Goal: Transaction & Acquisition: Download file/media

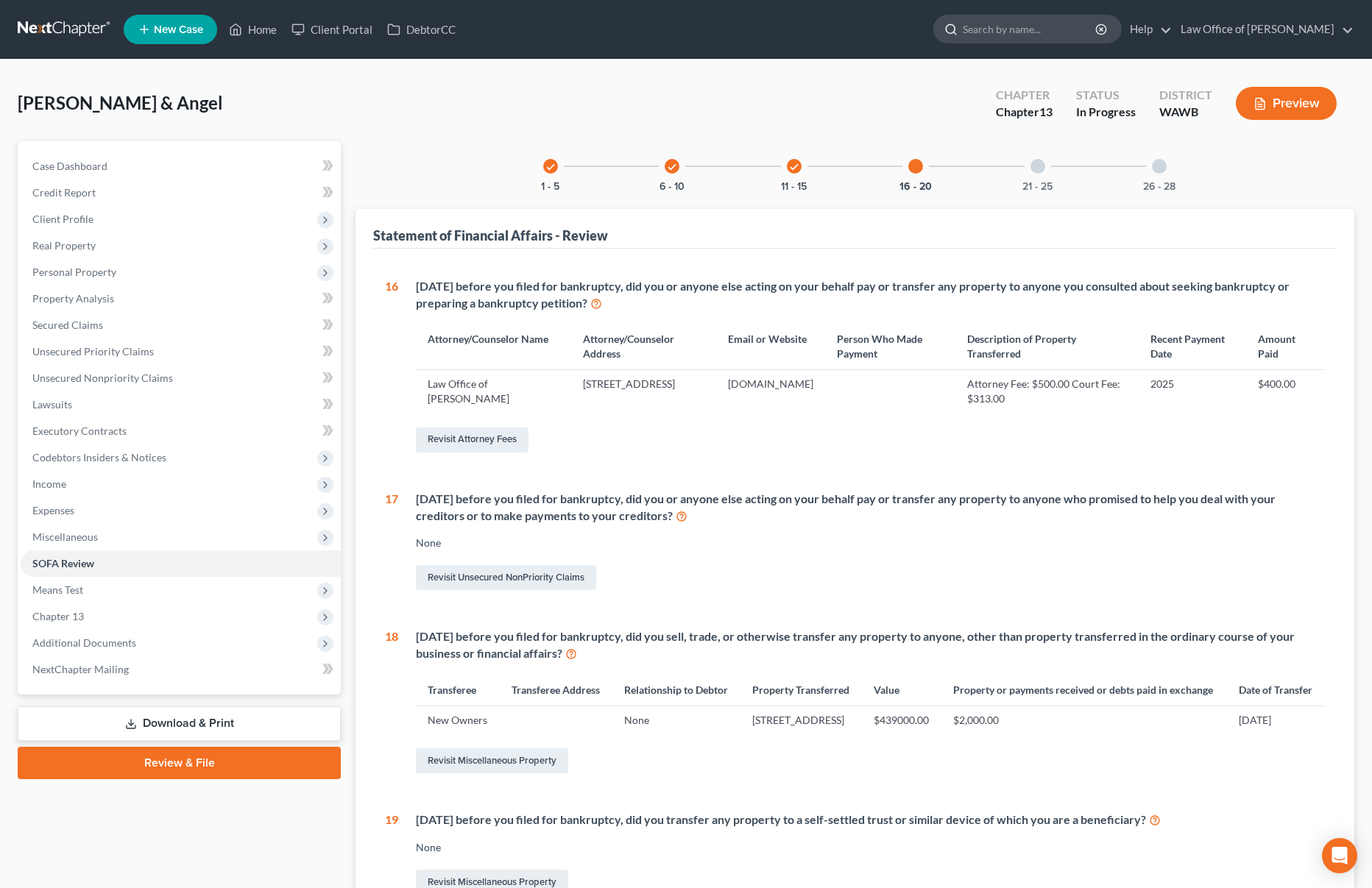
click at [1044, 36] on input "search" at bounding box center [1030, 29] width 135 height 27
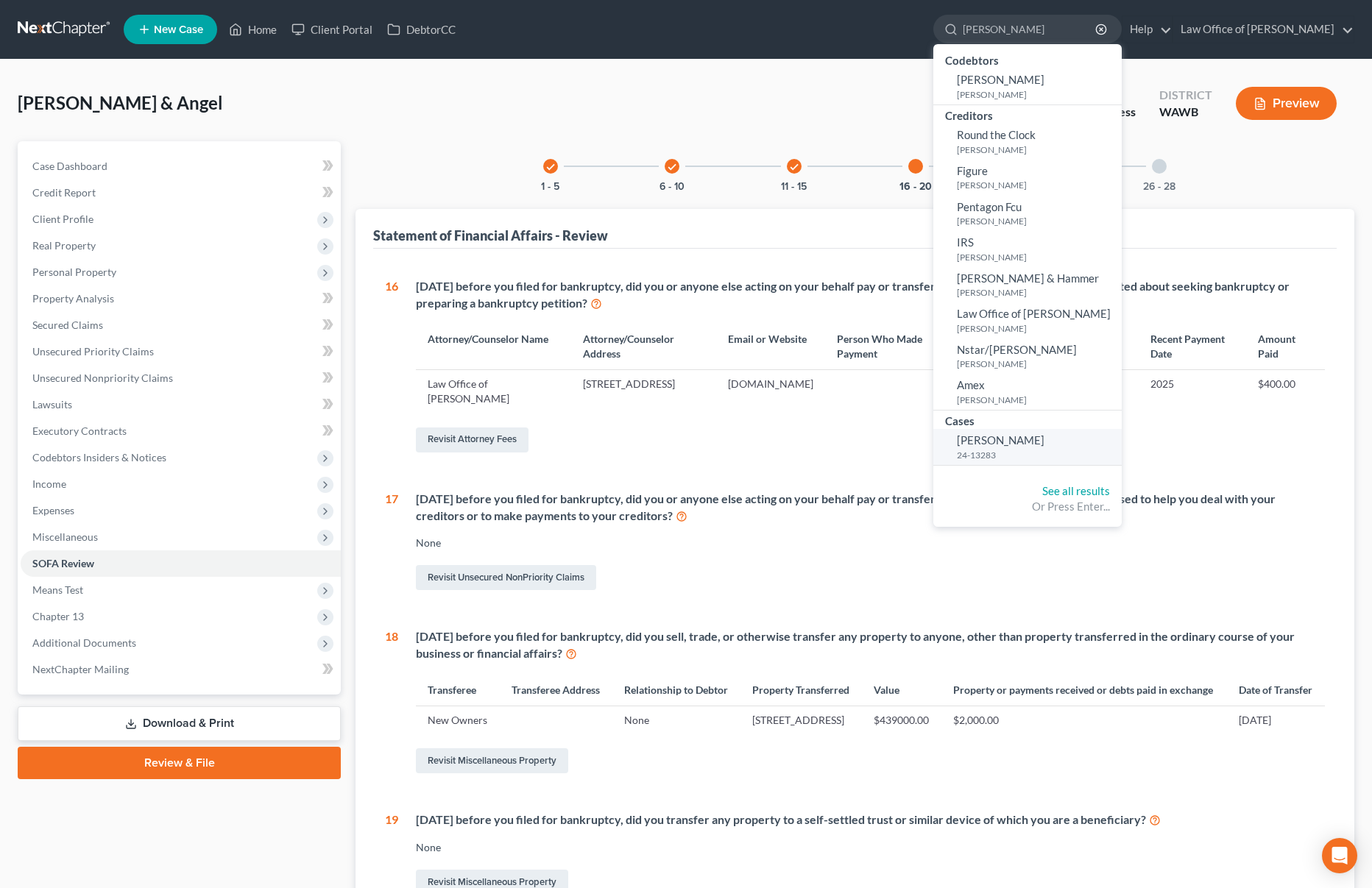
type input "[PERSON_NAME]"
click at [1033, 443] on span "[PERSON_NAME]" at bounding box center [1001, 439] width 88 height 13
select select "6"
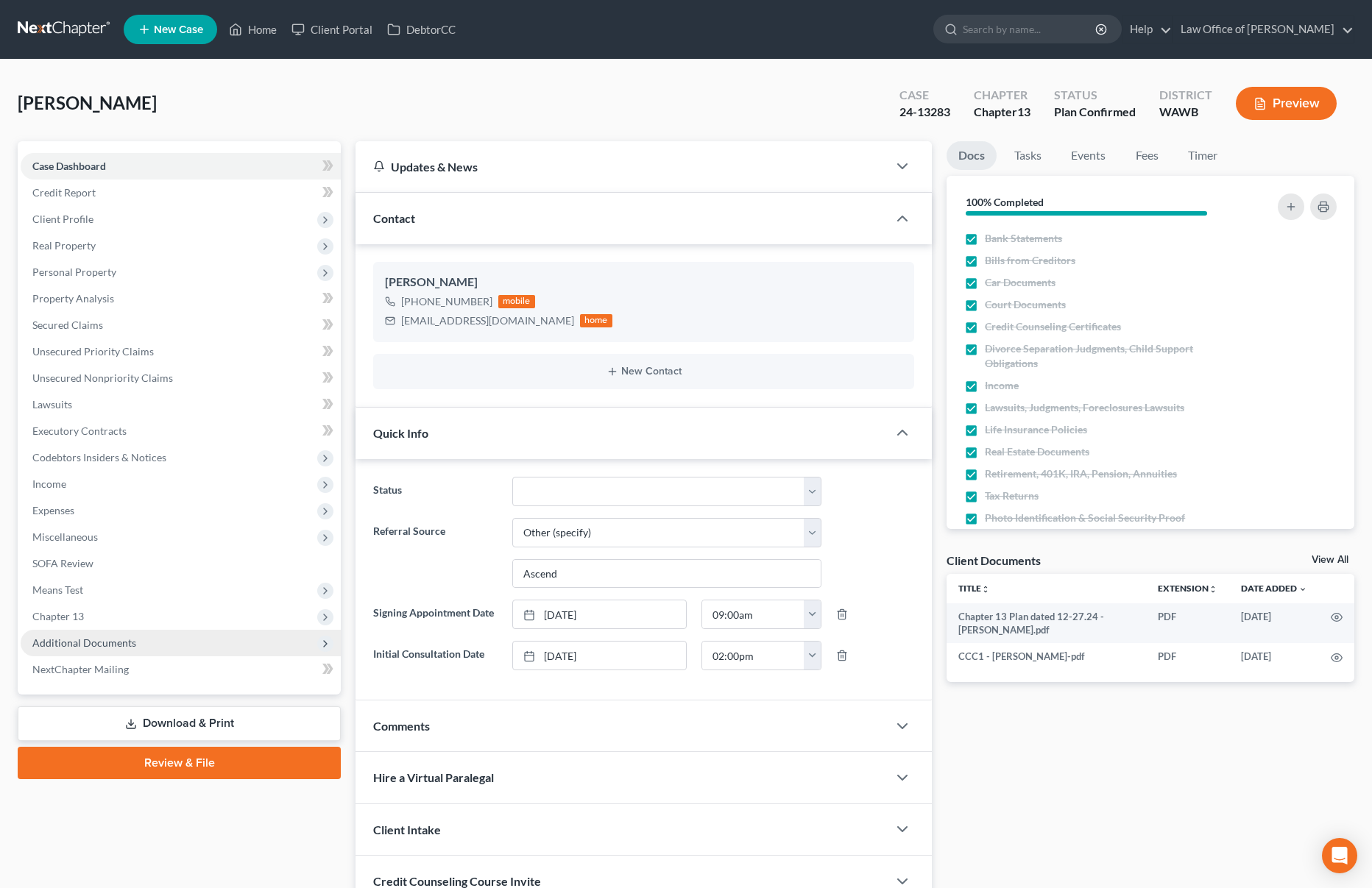
click at [170, 639] on span "Additional Documents" at bounding box center [181, 642] width 320 height 26
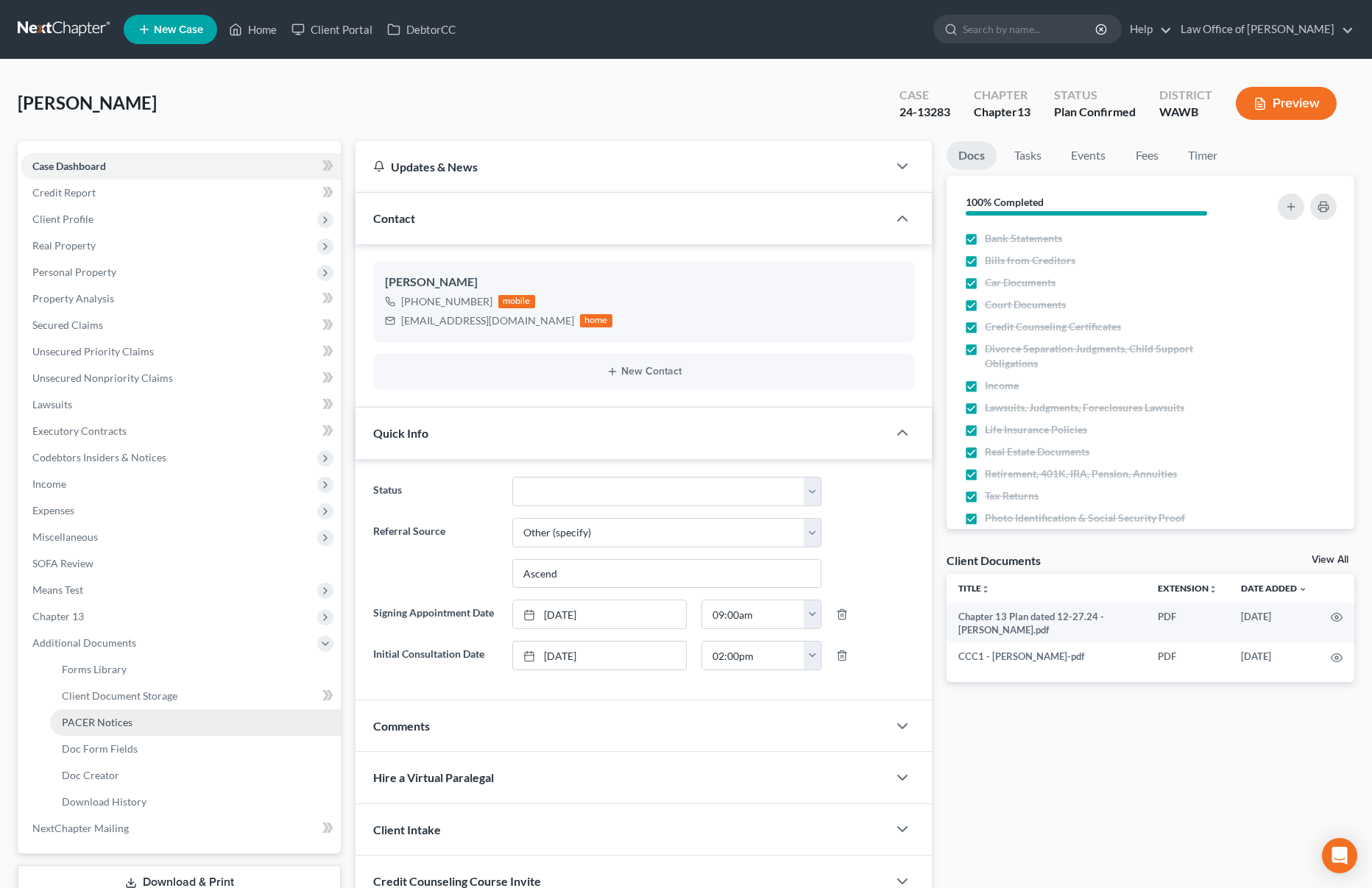
click at [155, 724] on link "PACER Notices" at bounding box center [195, 722] width 291 height 26
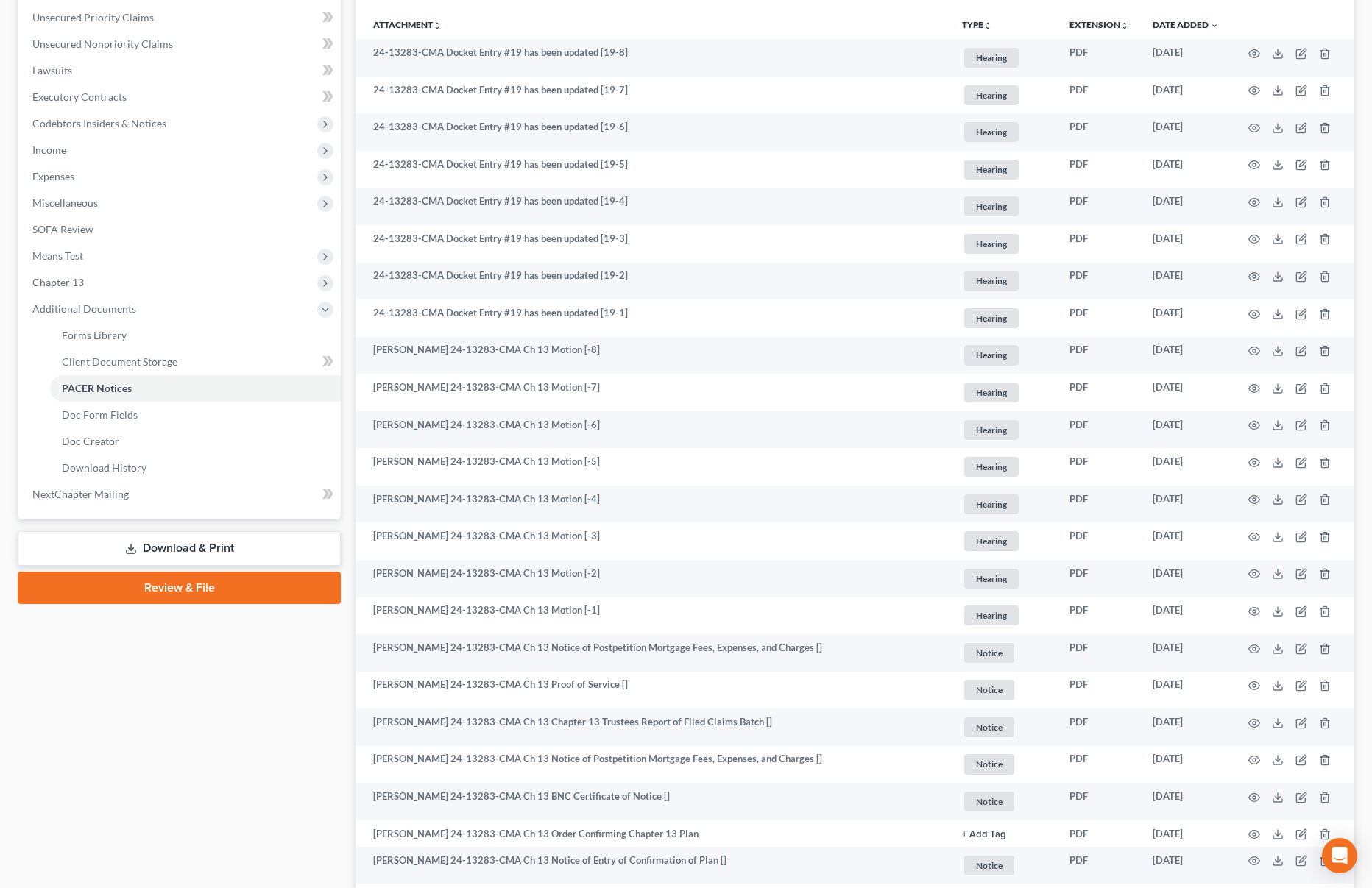
scroll to position [339, 0]
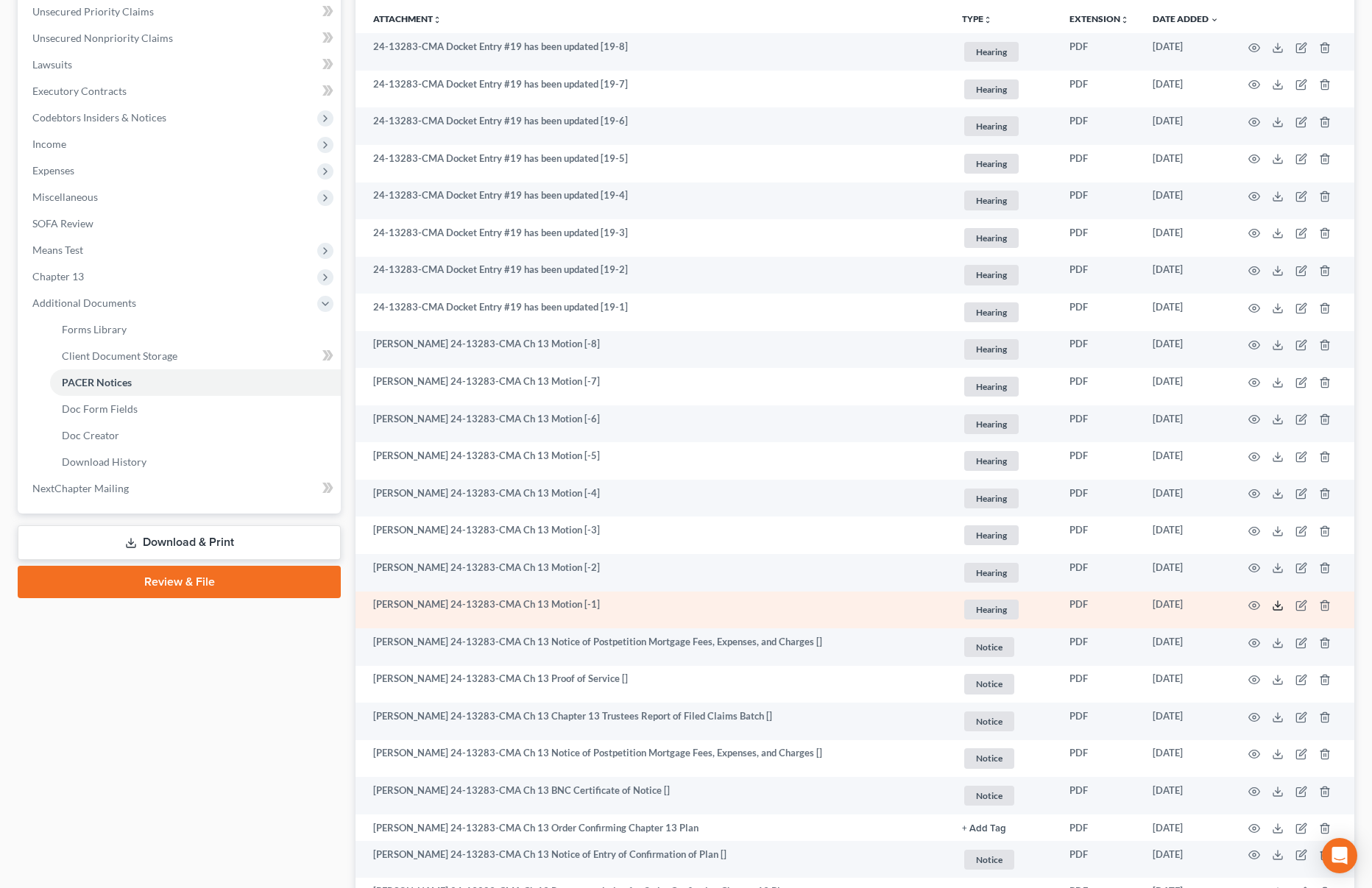
click at [1275, 607] on icon at bounding box center [1278, 605] width 12 height 12
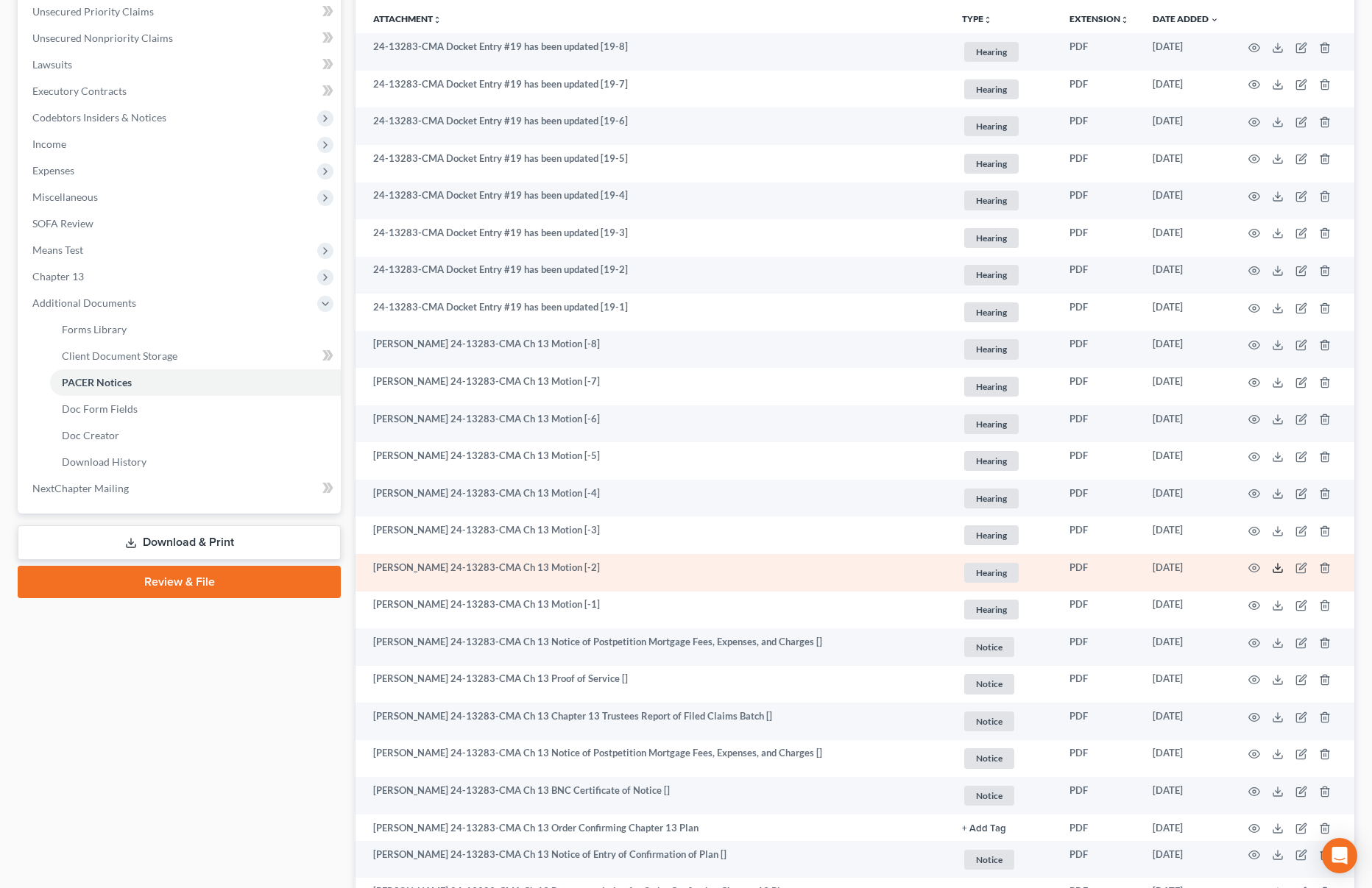
click at [1275, 565] on icon at bounding box center [1278, 567] width 12 height 12
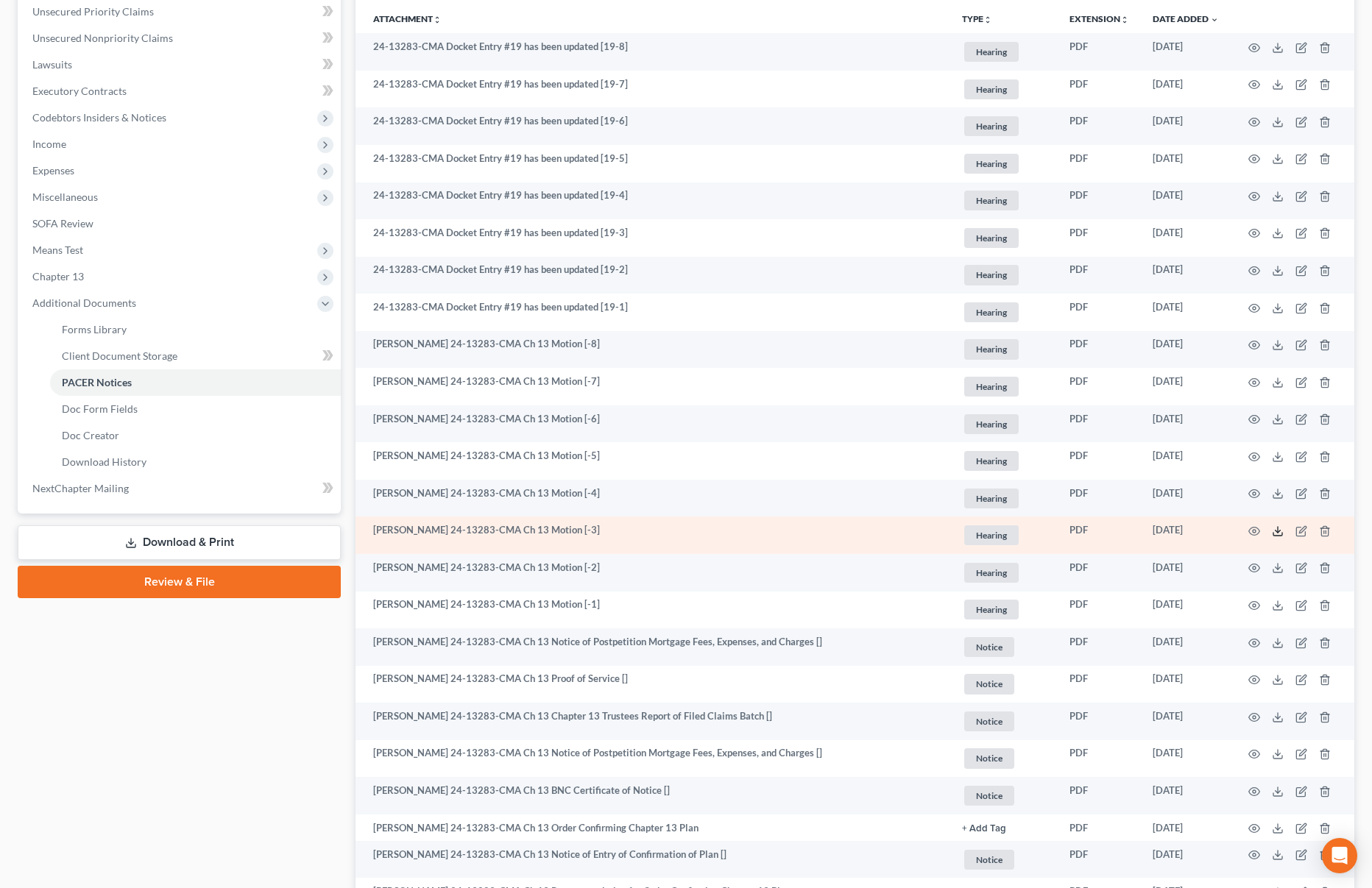
click at [1278, 533] on icon at bounding box center [1278, 531] width 12 height 12
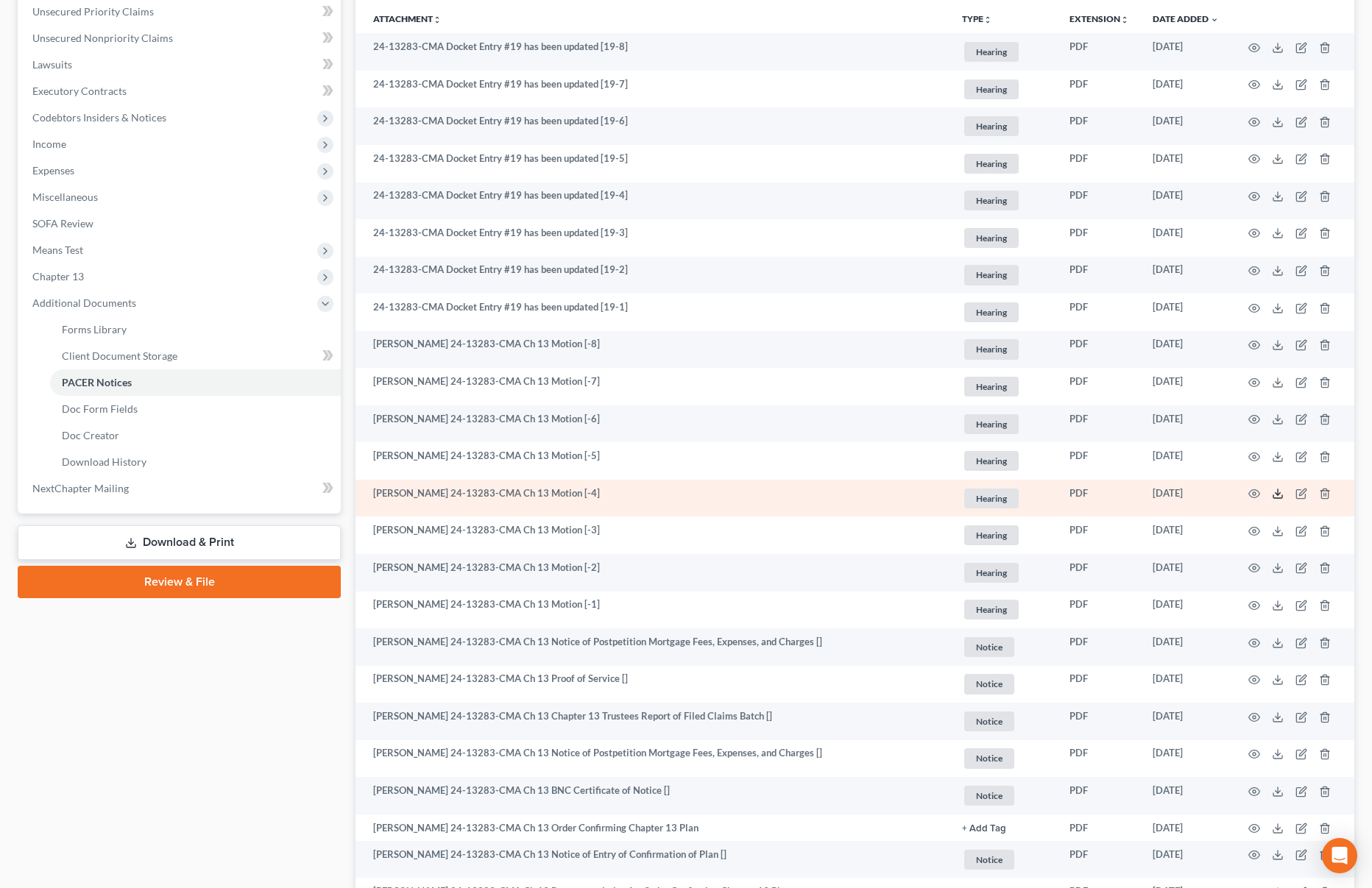
click at [1275, 495] on icon at bounding box center [1278, 494] width 12 height 12
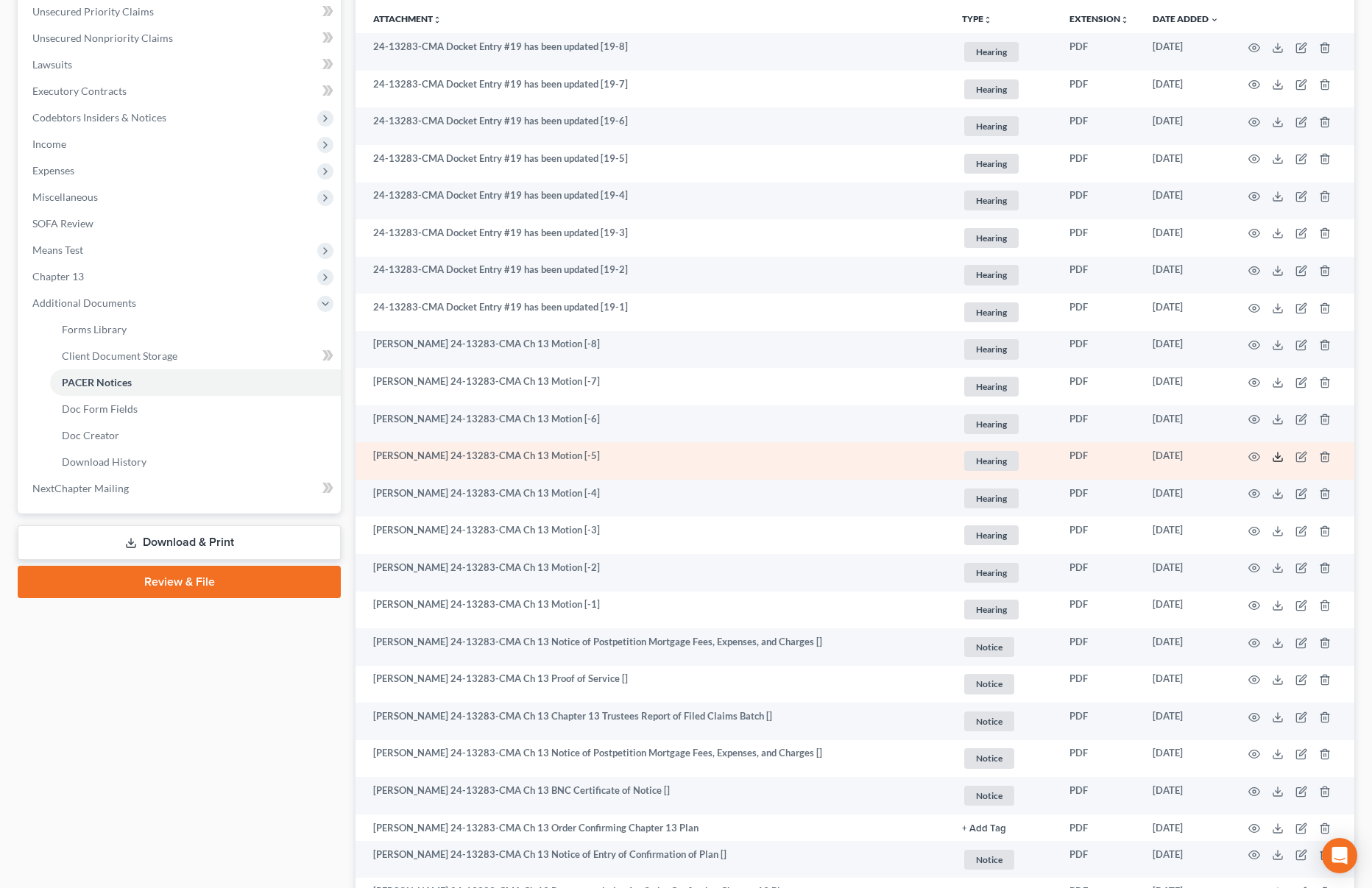
click at [1276, 458] on icon at bounding box center [1278, 456] width 12 height 12
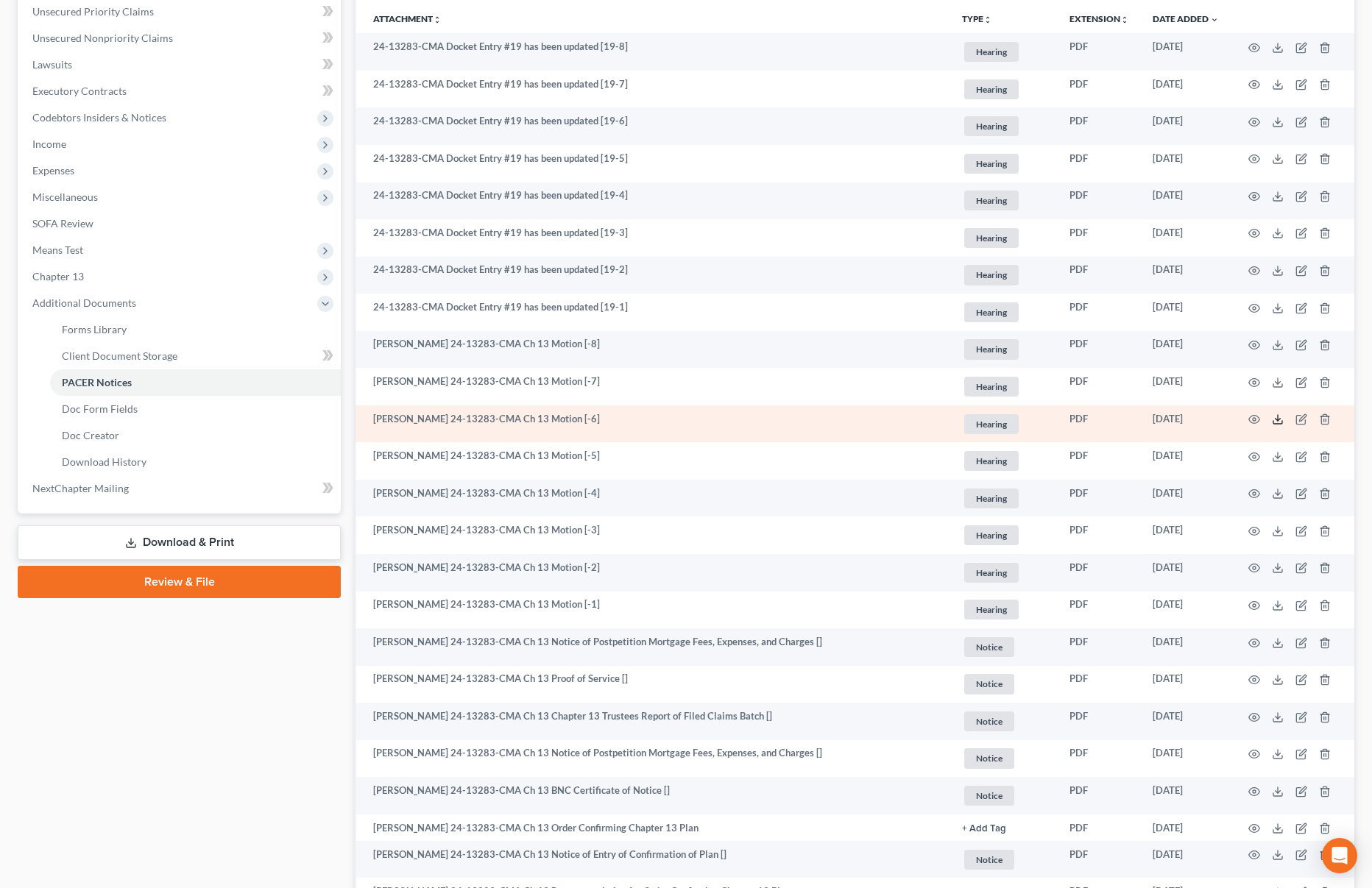
click at [1278, 419] on icon at bounding box center [1278, 419] width 12 height 12
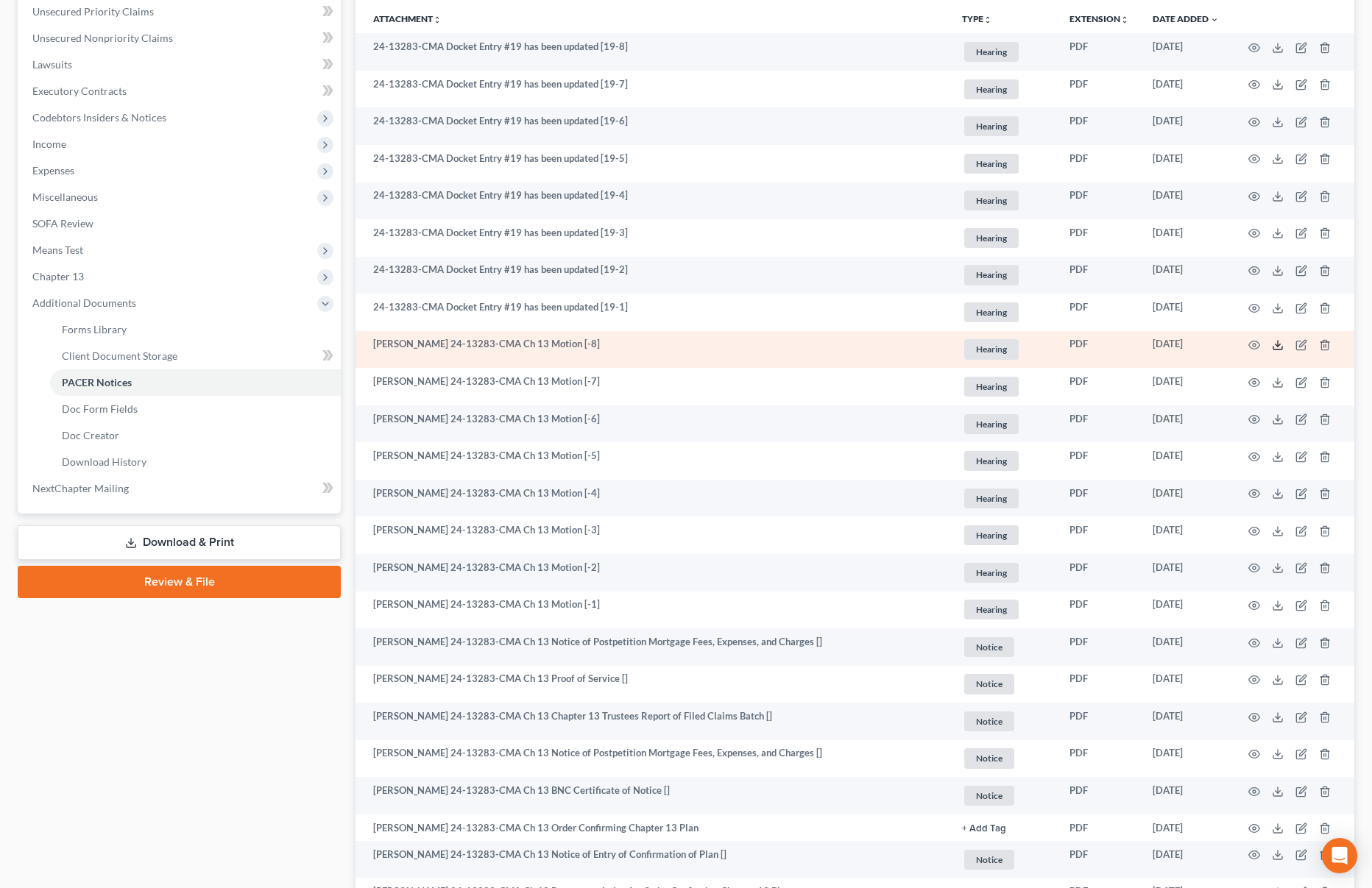
click at [1275, 344] on polyline at bounding box center [1278, 345] width 6 height 2
